Goal: Information Seeking & Learning: Stay updated

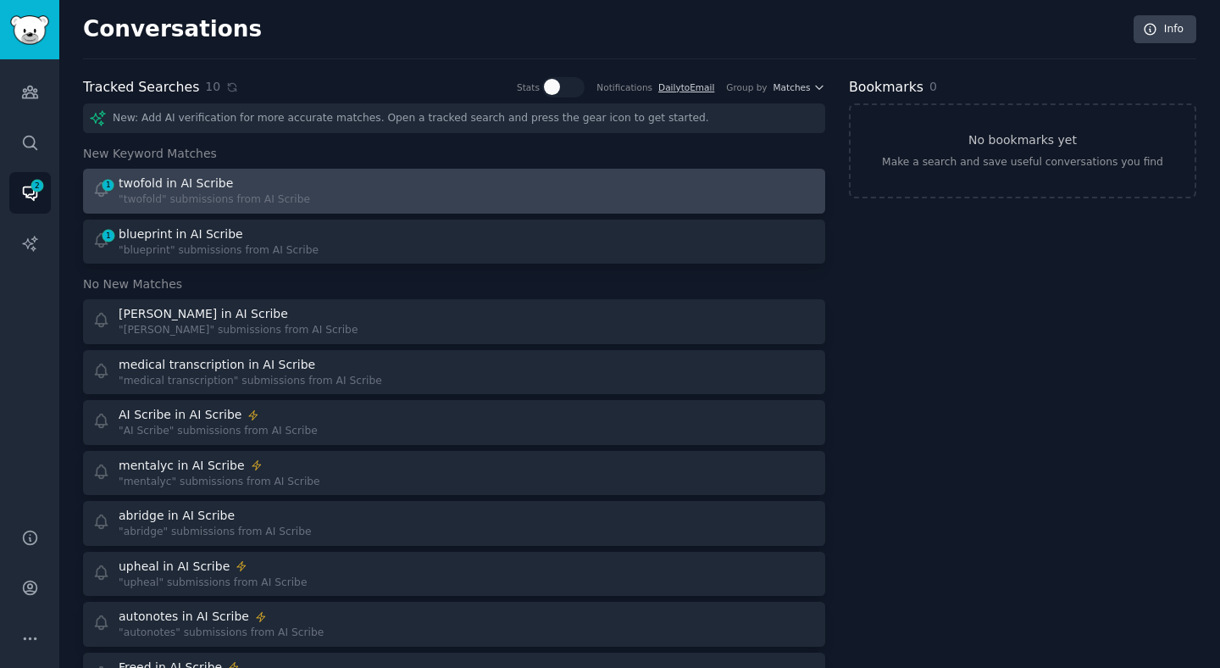
click at [242, 212] on link "1 twofold in AI Scribe "twofold" submissions from AI Scribe" at bounding box center [454, 191] width 742 height 45
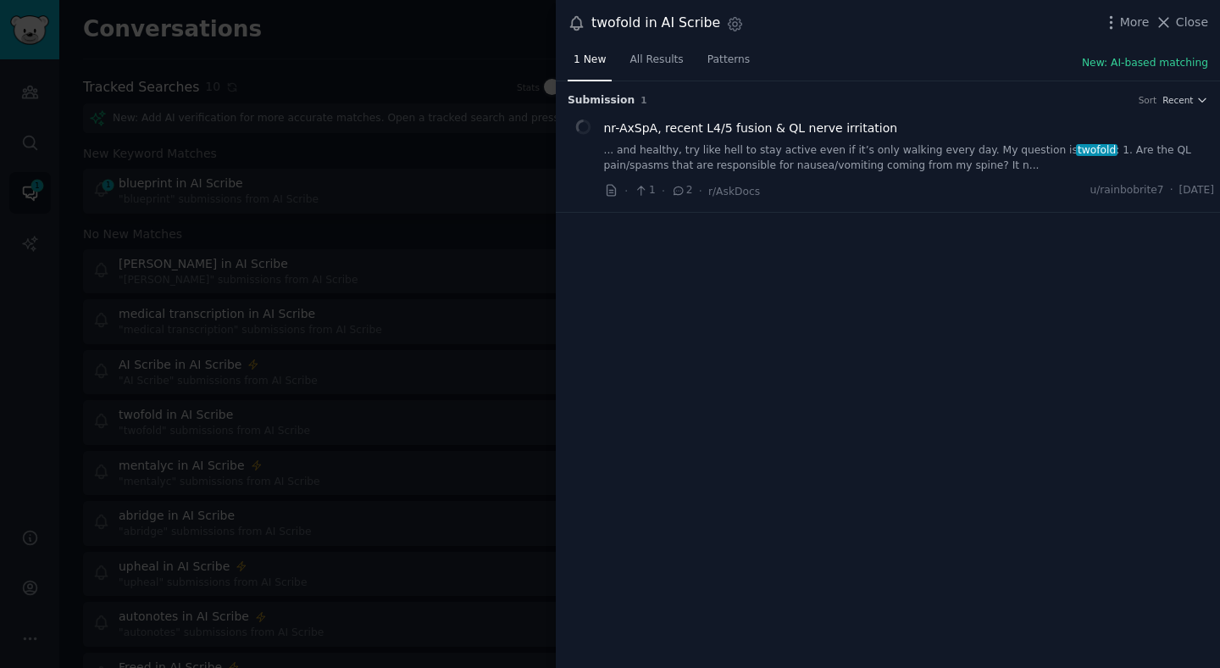
click at [412, 283] on div at bounding box center [610, 334] width 1220 height 668
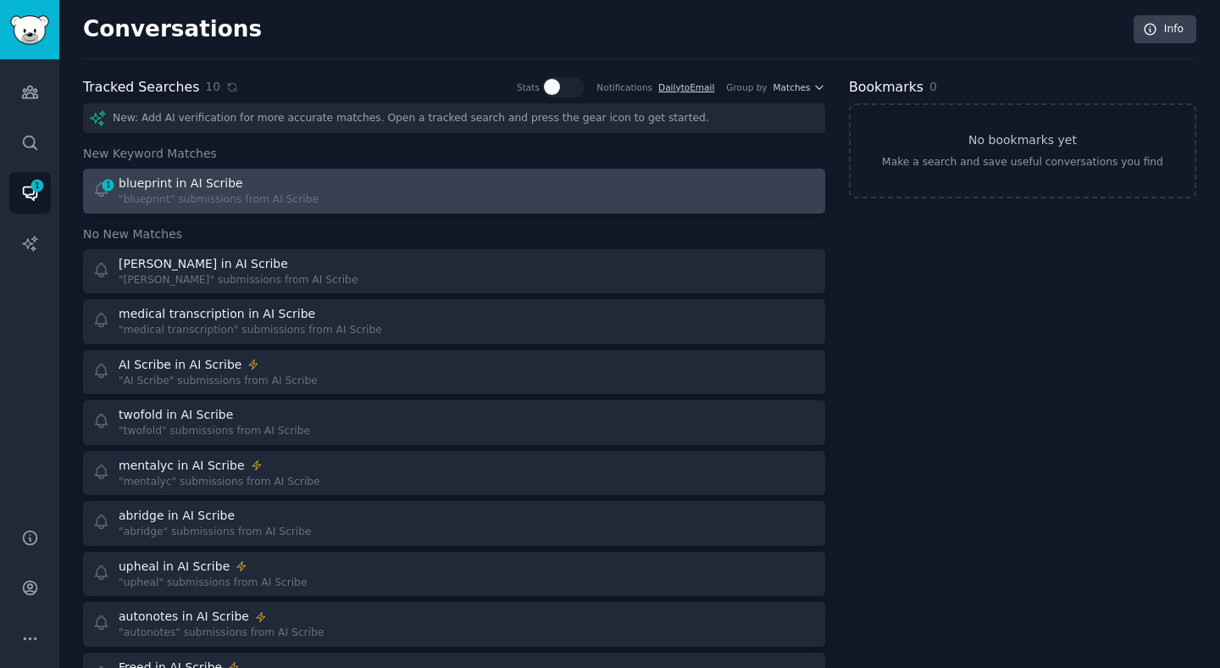
click at [376, 194] on div "1 blueprint in AI Scribe "blueprint" submissions from AI Scribe" at bounding box center [267, 191] width 351 height 33
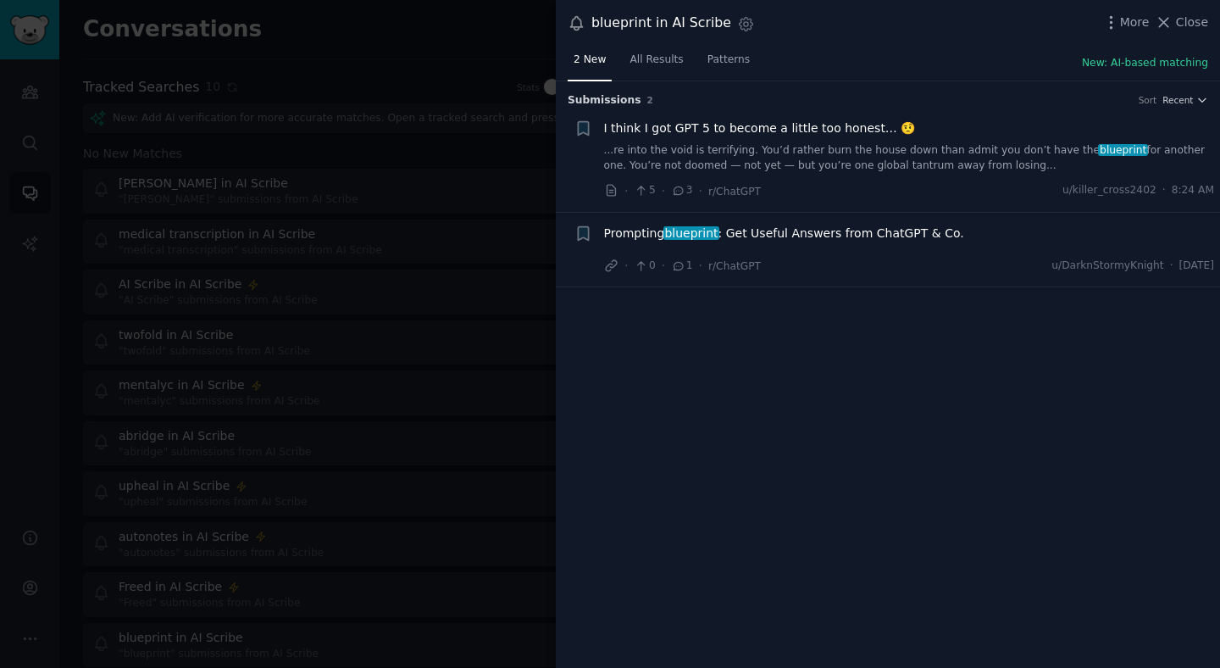
click at [375, 200] on div at bounding box center [610, 334] width 1220 height 668
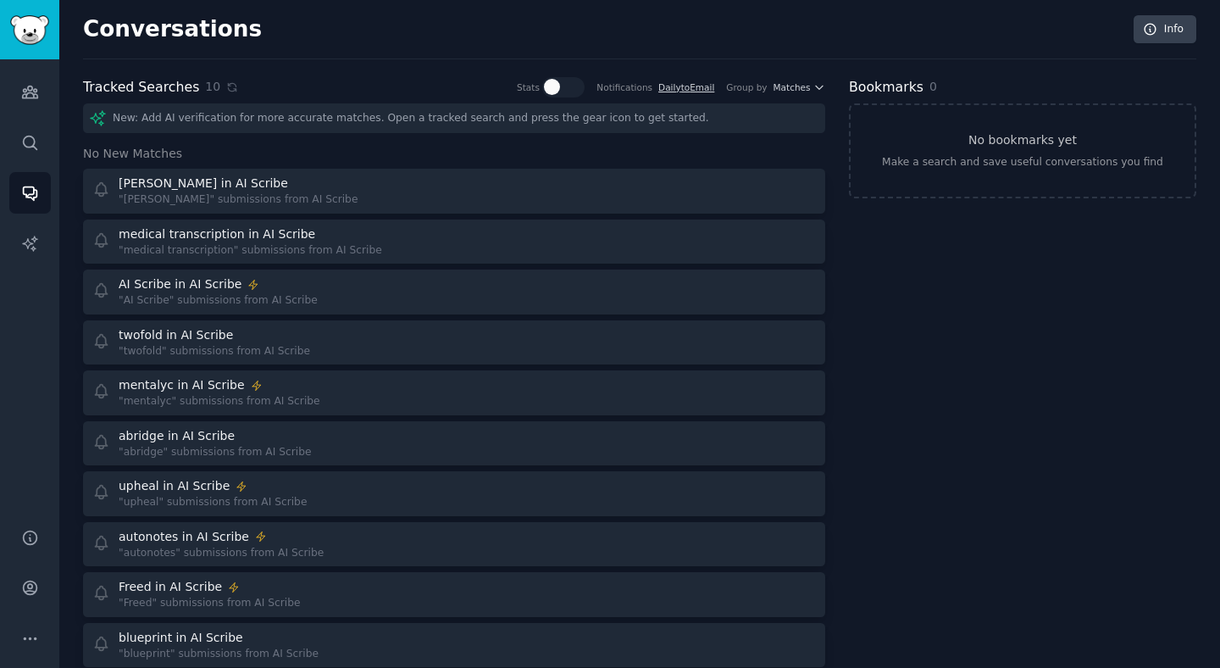
click at [230, 94] on div "Tracked Searches 10 Stats Notifications Daily to Email Group by Matches" at bounding box center [454, 87] width 742 height 21
click at [229, 91] on icon at bounding box center [232, 87] width 12 height 12
click at [219, 80] on div "10" at bounding box center [221, 87] width 33 height 18
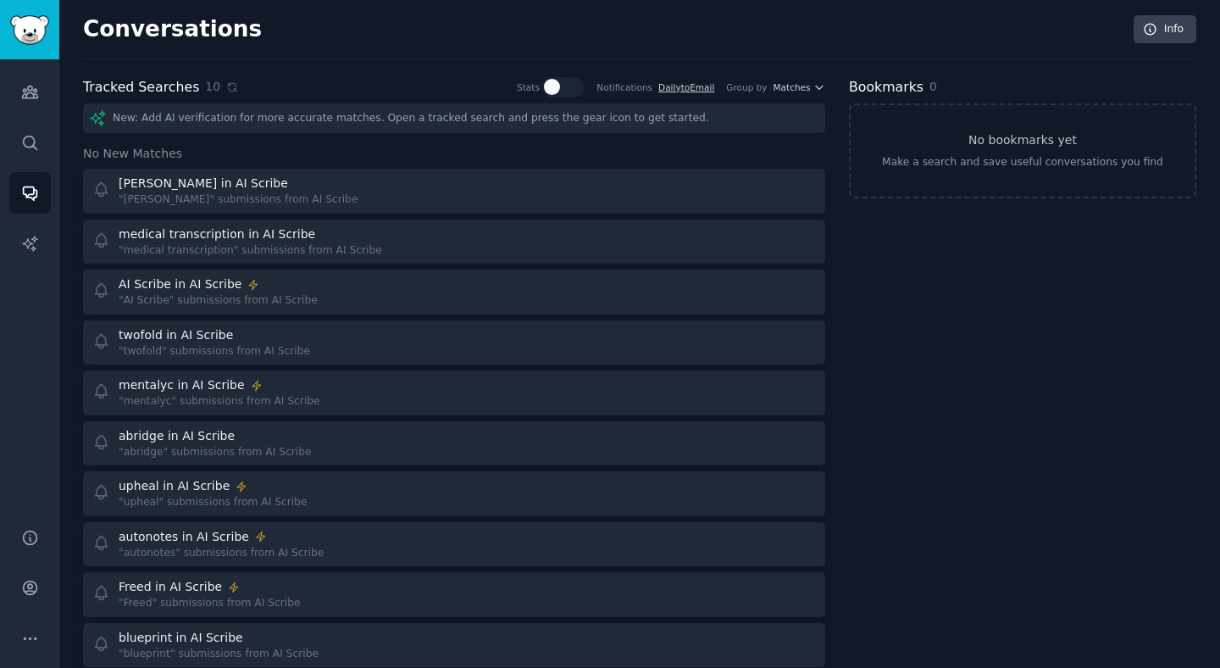
click at [221, 94] on div "10" at bounding box center [221, 87] width 33 height 18
click at [230, 92] on icon at bounding box center [232, 87] width 12 height 12
